Goal: Information Seeking & Learning: Learn about a topic

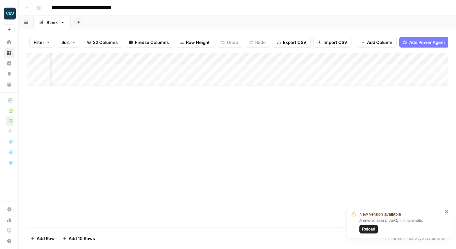
scroll to position [0, 39]
click at [267, 69] on div "Add Column" at bounding box center [237, 69] width 421 height 33
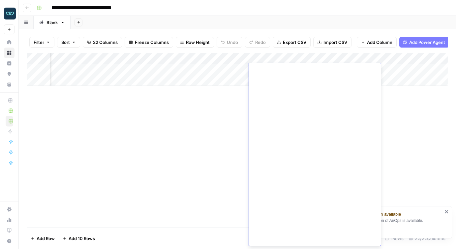
scroll to position [20993, 0]
click at [222, 118] on div "Add Column" at bounding box center [237, 140] width 421 height 174
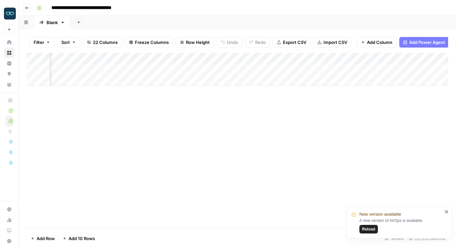
scroll to position [0, 653]
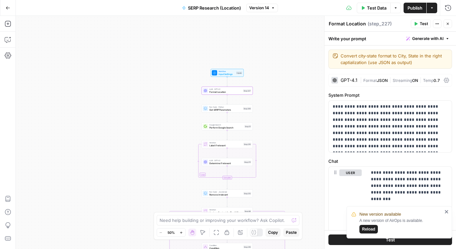
scroll to position [14, 0]
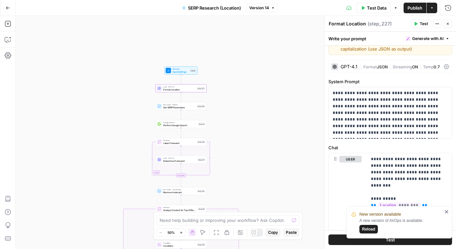
drag, startPoint x: 272, startPoint y: 79, endPoint x: 194, endPoint y: 65, distance: 78.7
click at [194, 65] on div "false true false true Workflow Input Settings Inputs LLM · GPT-4.1 Format Locat…" at bounding box center [236, 132] width 440 height 233
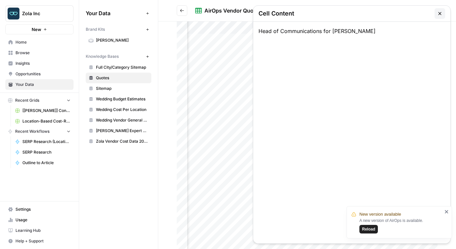
scroll to position [0, 125]
click at [121, 66] on span "Full City/Category Sitemap" at bounding box center [122, 67] width 52 height 6
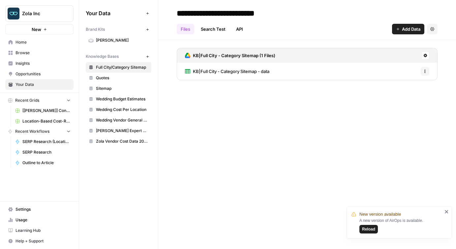
click at [220, 70] on span "KB|Full City - Category Sitemap - data" at bounding box center [231, 71] width 76 height 7
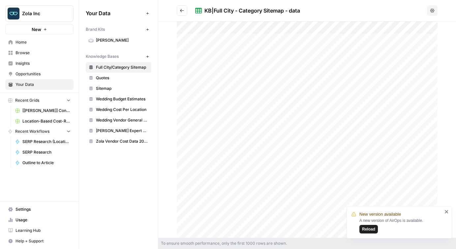
click at [124, 108] on span "Wedding Cost Per Location" at bounding box center [122, 109] width 52 height 6
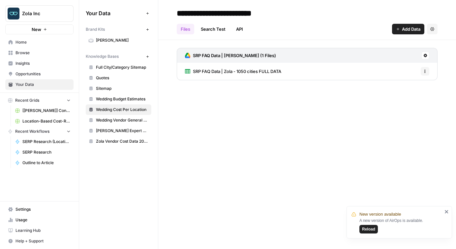
click at [114, 67] on span "Full City/Category Sitemap" at bounding box center [122, 67] width 52 height 6
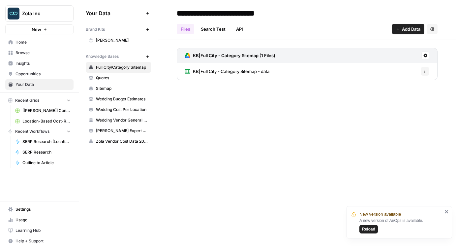
click at [120, 110] on span "Wedding Cost Per Location" at bounding box center [122, 109] width 52 height 6
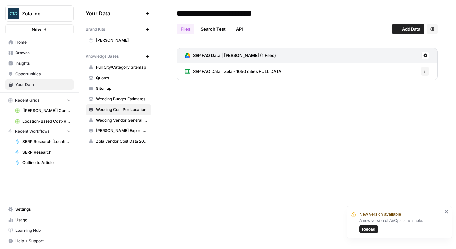
click at [239, 68] on link "SRP FAQ Data | Zola - 1050 cities FULL DATA" at bounding box center [233, 71] width 96 height 17
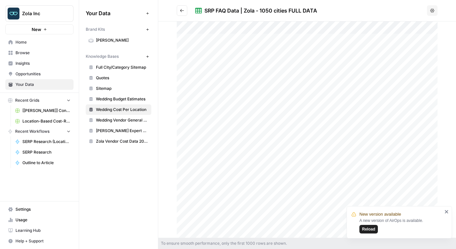
click at [120, 67] on span "Full City/Category Sitemap" at bounding box center [122, 67] width 52 height 6
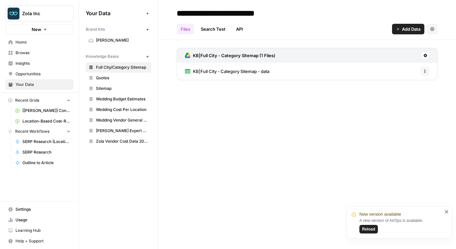
click at [209, 72] on span "KB|Full City - Category Sitemap - data" at bounding box center [231, 71] width 76 height 7
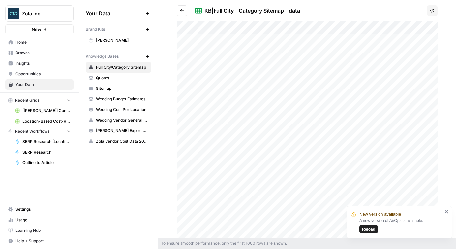
click at [122, 116] on link "Wedding Vendor General Sitemap" at bounding box center [119, 120] width 66 height 11
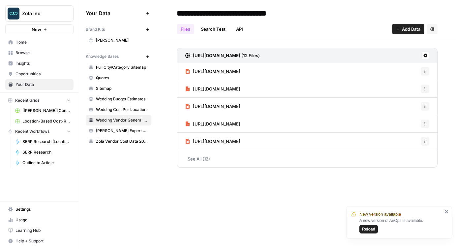
click at [119, 106] on span "Wedding Cost Per Location" at bounding box center [122, 109] width 52 height 6
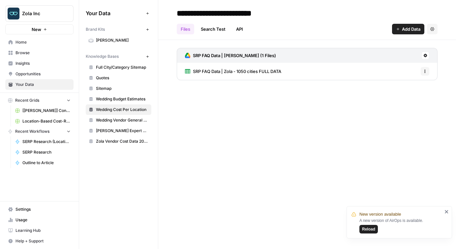
click at [214, 72] on span "SRP FAQ Data | Zola - 1050 cities FULL DATA" at bounding box center [237, 71] width 88 height 7
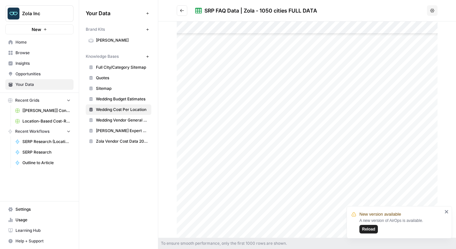
scroll to position [84, 0]
click at [213, 123] on div at bounding box center [307, 129] width 261 height 216
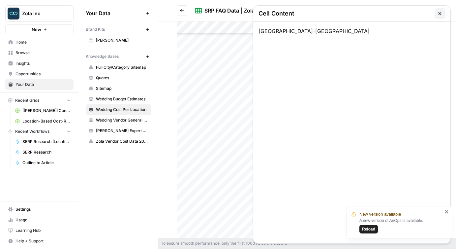
click at [439, 16] on button "button" at bounding box center [440, 13] width 11 height 11
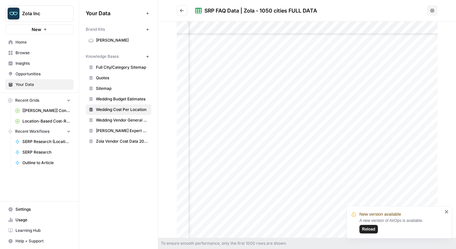
scroll to position [84, 293]
click at [117, 69] on span "Full City/Category Sitemap" at bounding box center [122, 67] width 52 height 6
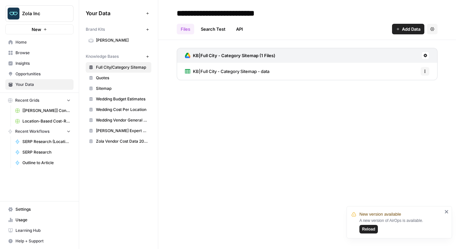
click at [255, 72] on span "KB|Full City - Category Sitemap - data" at bounding box center [231, 71] width 76 height 7
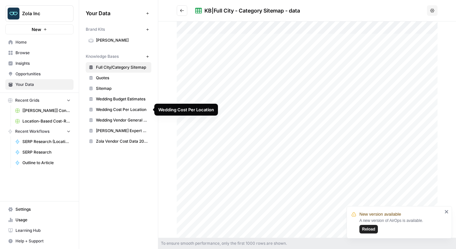
click at [116, 110] on span "Wedding Cost Per Location" at bounding box center [122, 109] width 52 height 6
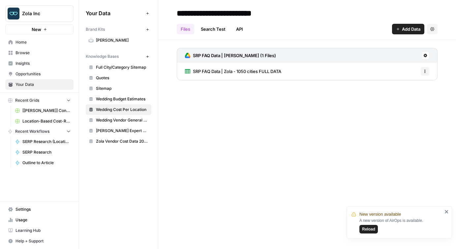
click at [237, 72] on span "SRP FAQ Data | Zola - 1050 cities FULL DATA" at bounding box center [237, 71] width 88 height 7
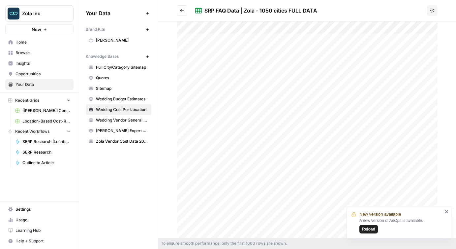
click at [127, 66] on span "Full City/Category Sitemap" at bounding box center [122, 67] width 52 height 6
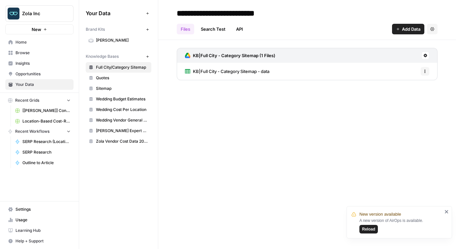
click at [119, 111] on span "Wedding Cost Per Location" at bounding box center [122, 109] width 52 height 6
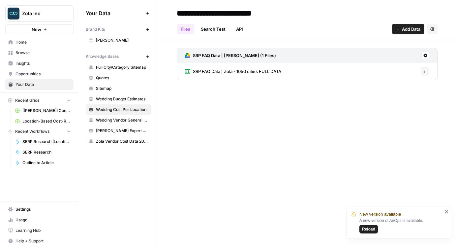
click at [125, 120] on span "Wedding Vendor General Sitemap" at bounding box center [122, 120] width 52 height 6
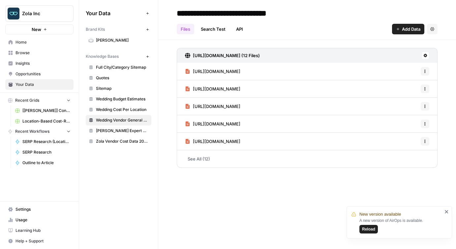
click at [120, 106] on link "Wedding Cost Per Location" at bounding box center [119, 109] width 66 height 11
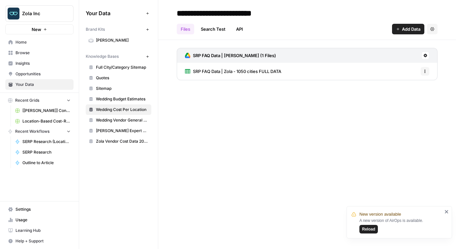
click at [206, 72] on span "SRP FAQ Data | Zola - 1050 cities FULL DATA" at bounding box center [237, 71] width 88 height 7
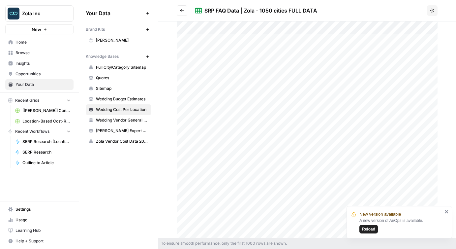
click at [112, 69] on span "Full City/Category Sitemap" at bounding box center [122, 67] width 52 height 6
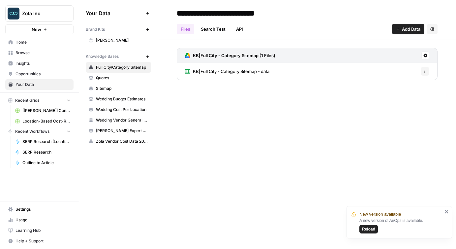
click at [217, 68] on link "KB|Full City - Category Sitemap - data" at bounding box center [227, 71] width 84 height 17
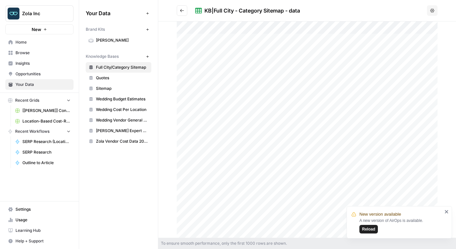
click at [447, 211] on icon "close" at bounding box center [446, 211] width 5 height 5
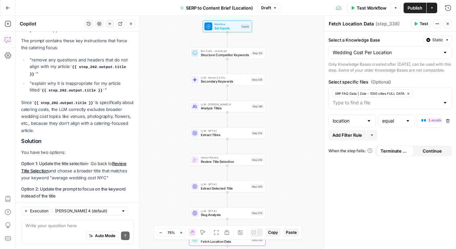
scroll to position [1445, 0]
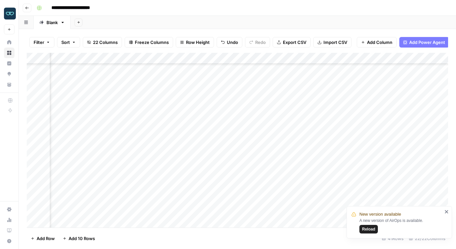
scroll to position [291, 572]
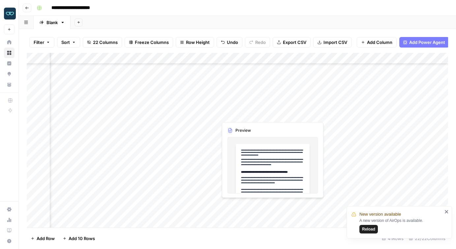
click at [253, 113] on div "Add Column" at bounding box center [237, 140] width 421 height 174
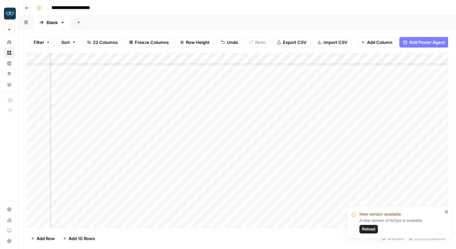
click at [334, 112] on div "Add Column" at bounding box center [237, 140] width 421 height 174
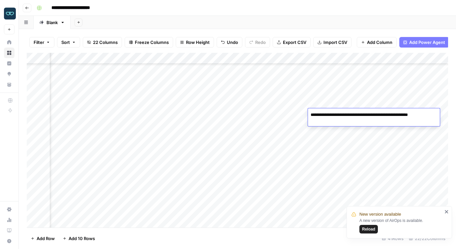
click at [334, 112] on textarea "**********" at bounding box center [374, 118] width 132 height 16
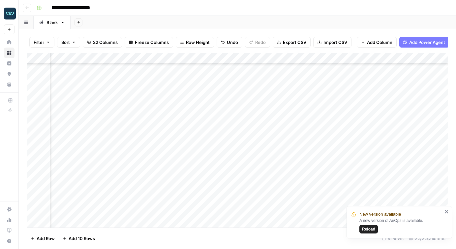
click at [260, 156] on div "Add Column" at bounding box center [237, 140] width 421 height 174
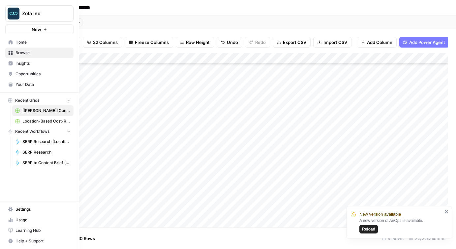
click at [26, 65] on span "Insights" at bounding box center [42, 63] width 55 height 6
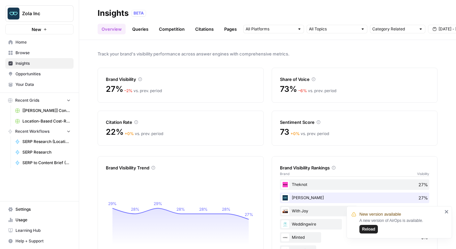
scroll to position [27, 0]
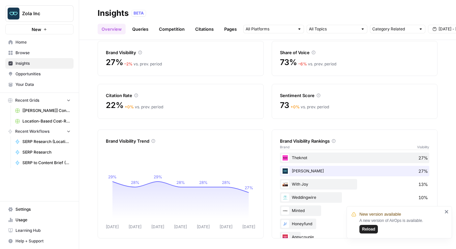
click at [371, 231] on span "Reload" at bounding box center [368, 229] width 13 height 6
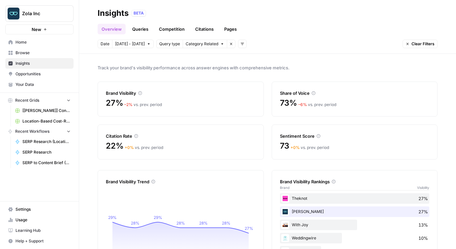
click at [137, 29] on link "Queries" at bounding box center [140, 29] width 24 height 11
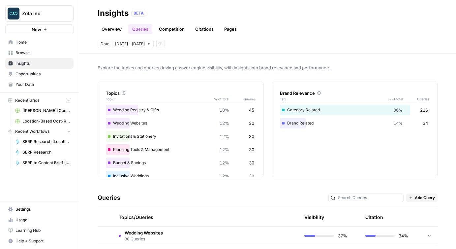
click at [109, 30] on link "Overview" at bounding box center [112, 29] width 28 height 11
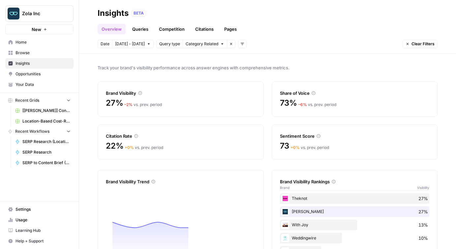
click at [138, 30] on link "Queries" at bounding box center [140, 29] width 24 height 11
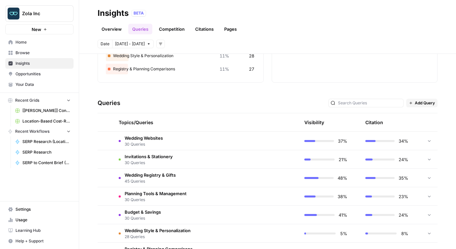
scroll to position [103, 0]
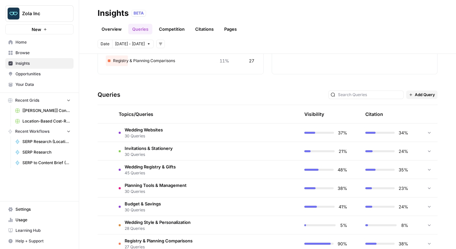
click at [139, 129] on span "Wedding Websites" at bounding box center [144, 129] width 38 height 7
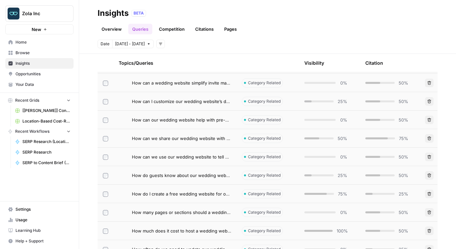
scroll to position [129, 0]
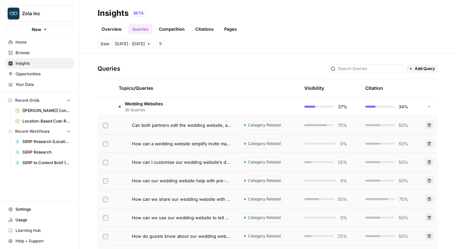
click at [168, 31] on link "Competition" at bounding box center [172, 29] width 34 height 11
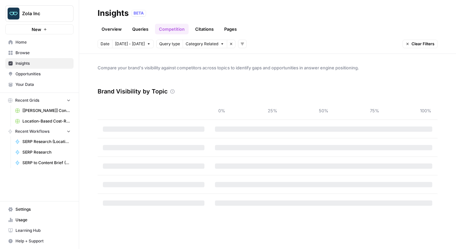
click at [202, 29] on link "Citations" at bounding box center [204, 29] width 26 height 11
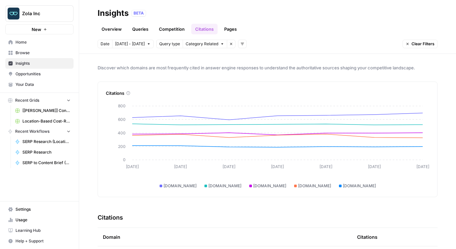
click at [140, 30] on link "Queries" at bounding box center [140, 29] width 24 height 11
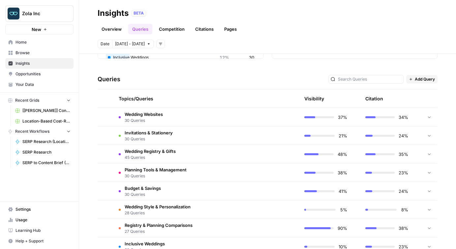
scroll to position [136, 0]
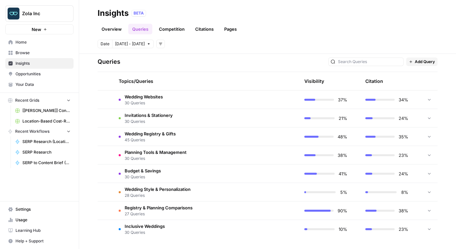
click at [145, 99] on span "Wedding Websites" at bounding box center [144, 96] width 38 height 7
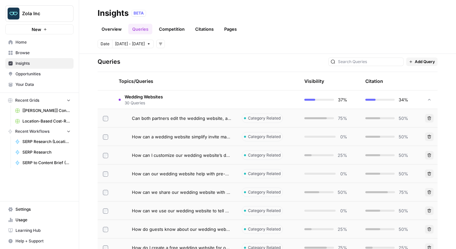
click at [154, 118] on span "Can both partners edit the wedding website, and how to collaborate on it?" at bounding box center [181, 118] width 99 height 7
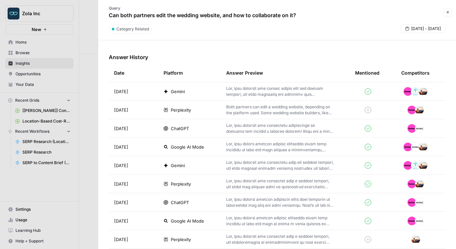
scroll to position [200, 0]
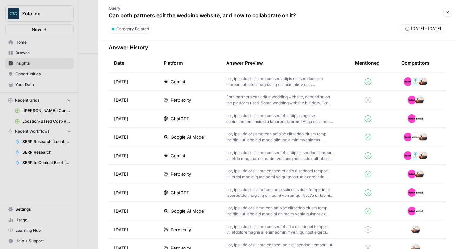
click at [275, 78] on p at bounding box center [280, 82] width 108 height 12
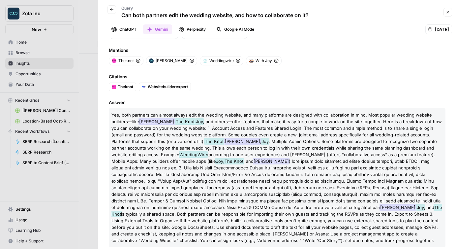
scroll to position [36, 0]
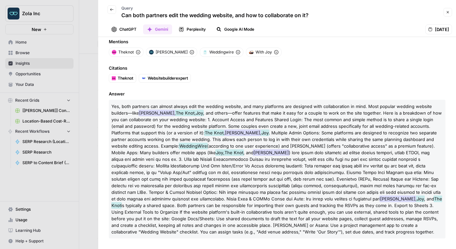
click at [111, 9] on icon "button" at bounding box center [112, 10] width 4 height 4
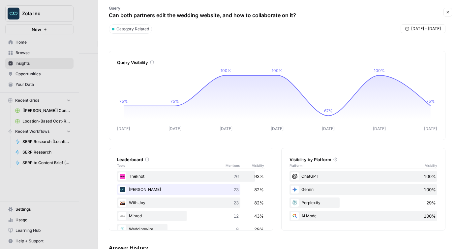
click at [266, 14] on p "Can both partners edit the wedding website, and how to collaborate on it?" at bounding box center [202, 15] width 187 height 8
click at [446, 15] on button "Close" at bounding box center [447, 12] width 9 height 9
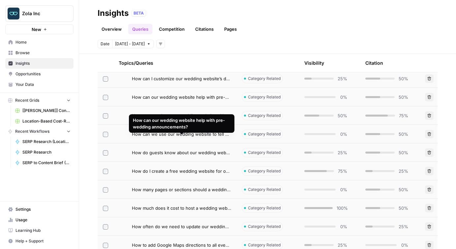
scroll to position [213, 0]
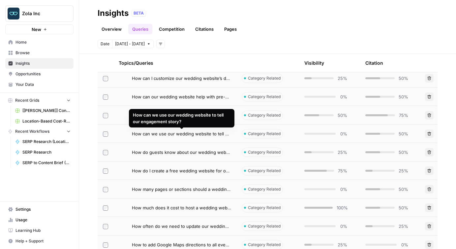
click at [168, 134] on span "How can we use our wedding website to tell our engagement story?" at bounding box center [181, 133] width 99 height 7
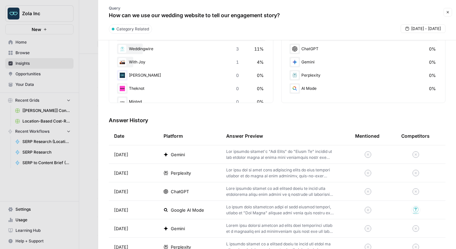
scroll to position [130, 0]
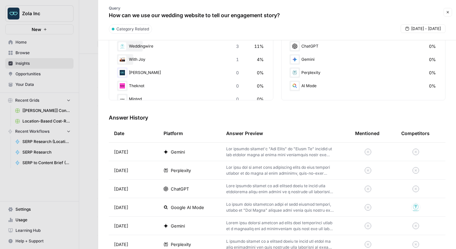
click at [262, 151] on p at bounding box center [280, 152] width 108 height 12
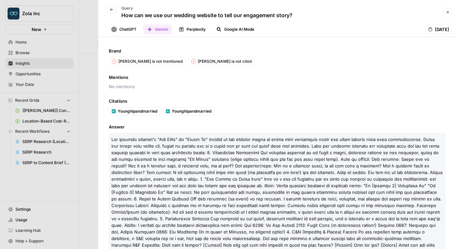
click at [446, 13] on icon "button" at bounding box center [448, 12] width 4 height 4
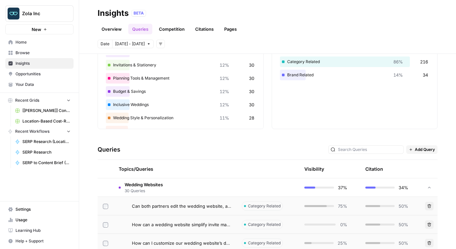
scroll to position [39, 0]
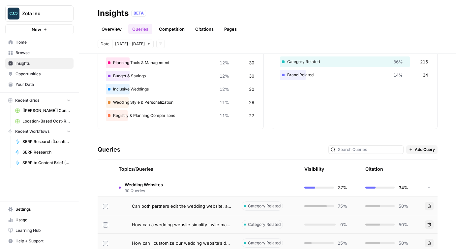
click at [137, 188] on span "30 Queries" at bounding box center [144, 191] width 38 height 6
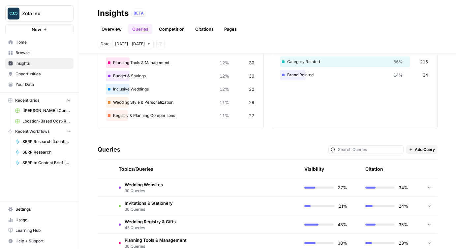
scroll to position [136, 0]
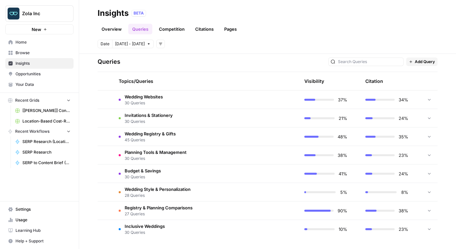
click at [151, 168] on span "Budget & Savings" at bounding box center [143, 170] width 36 height 7
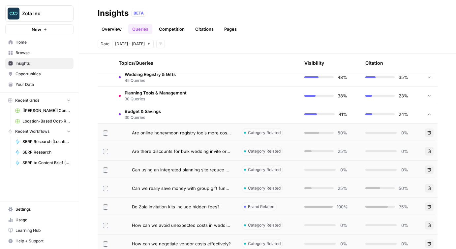
click at [141, 108] on span "Budget & Savings" at bounding box center [143, 111] width 36 height 7
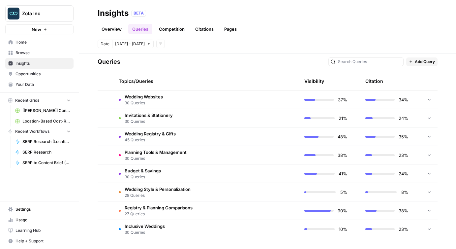
click at [145, 167] on td "Budget & Savings 30 Queries" at bounding box center [174, 173] width 123 height 18
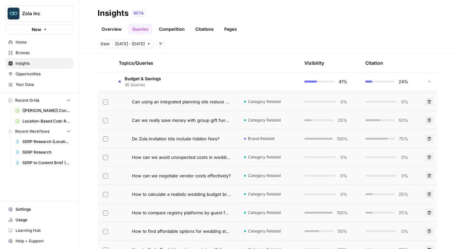
scroll to position [263, 0]
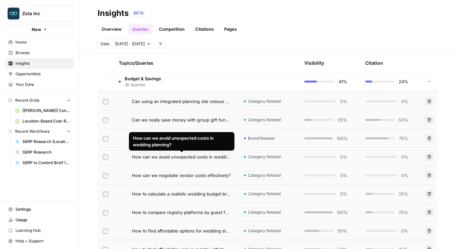
click at [165, 156] on span "How can we avoid unexpected costs in wedding planning?" at bounding box center [181, 156] width 99 height 7
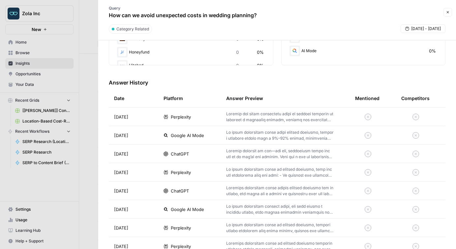
scroll to position [166, 0]
click at [263, 131] on p at bounding box center [280, 135] width 108 height 12
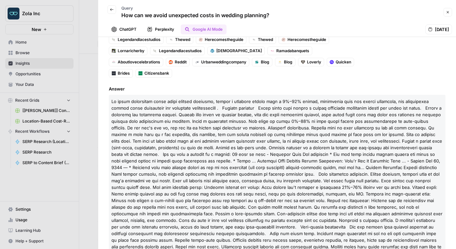
scroll to position [50, 0]
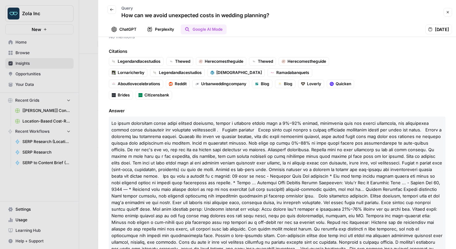
click at [109, 10] on button "Back" at bounding box center [111, 9] width 9 height 9
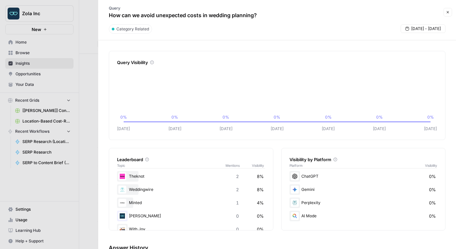
click at [444, 12] on button "Close" at bounding box center [447, 12] width 9 height 9
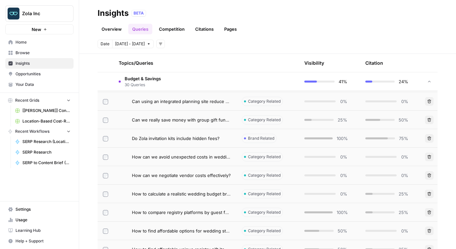
click at [175, 138] on span "Do Zola invitation kits include hidden fees?" at bounding box center [176, 138] width 88 height 7
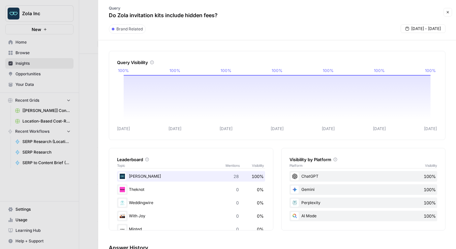
drag, startPoint x: 240, startPoint y: 174, endPoint x: 225, endPoint y: 174, distance: 15.2
click at [225, 174] on div "[PERSON_NAME] 28 100%" at bounding box center [191, 176] width 148 height 11
drag, startPoint x: 234, startPoint y: 174, endPoint x: 243, endPoint y: 174, distance: 9.6
click at [243, 174] on div "[PERSON_NAME] 28 100%" at bounding box center [191, 176] width 148 height 11
click at [238, 176] on div "[PERSON_NAME] 28 100%" at bounding box center [191, 176] width 148 height 11
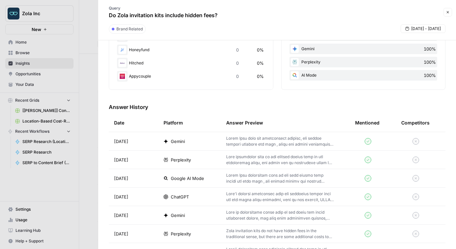
scroll to position [150, 0]
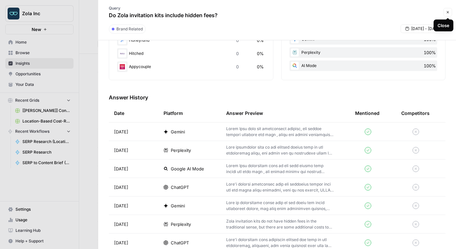
click at [451, 11] on button "Close" at bounding box center [447, 12] width 9 height 9
